Goal: Task Accomplishment & Management: Manage account settings

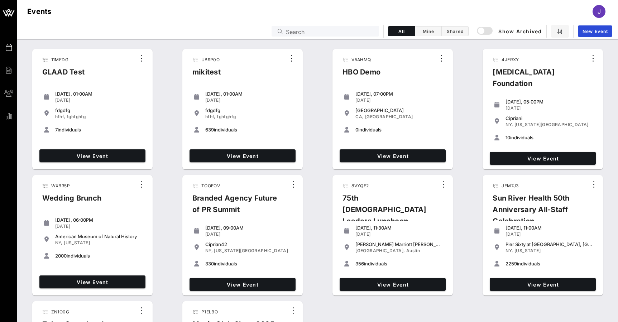
click at [287, 31] on input "Search" at bounding box center [330, 31] width 89 height 9
type input "a"
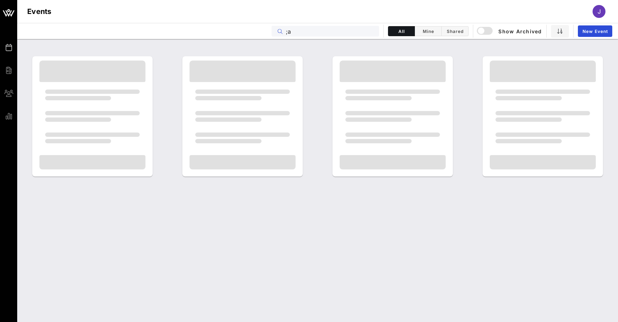
type input ";"
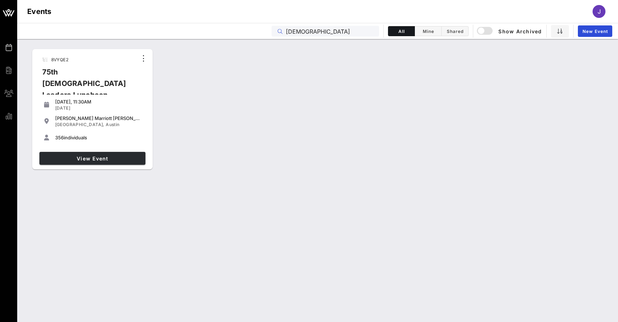
type input "[DEMOGRAPHIC_DATA]"
click at [94, 160] on span "View Event" at bounding box center [92, 159] width 100 height 6
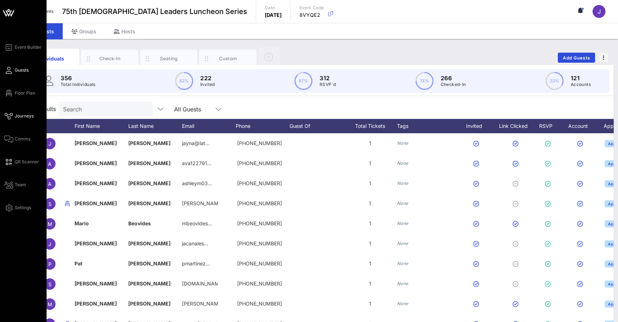
click at [12, 117] on icon at bounding box center [8, 116] width 9 height 1
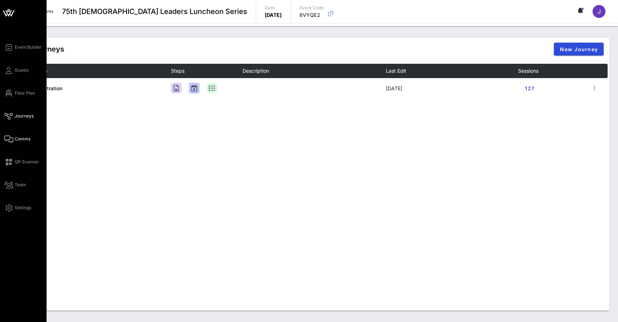
click at [11, 139] on icon at bounding box center [8, 139] width 9 height 1
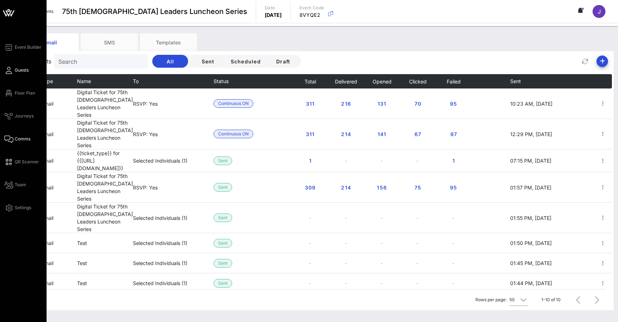
click at [15, 68] on span "Guests" at bounding box center [22, 70] width 14 height 6
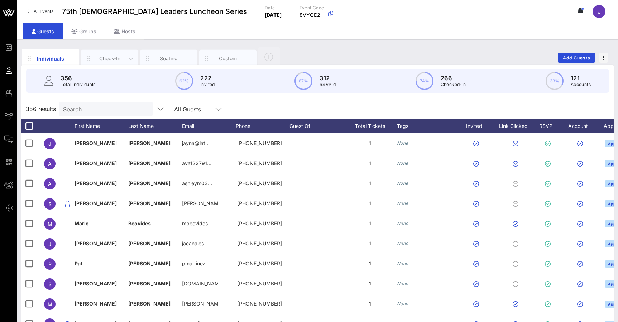
click at [114, 57] on div "Check-In" at bounding box center [110, 58] width 32 height 7
